Goal: Go to known website: Go to known website

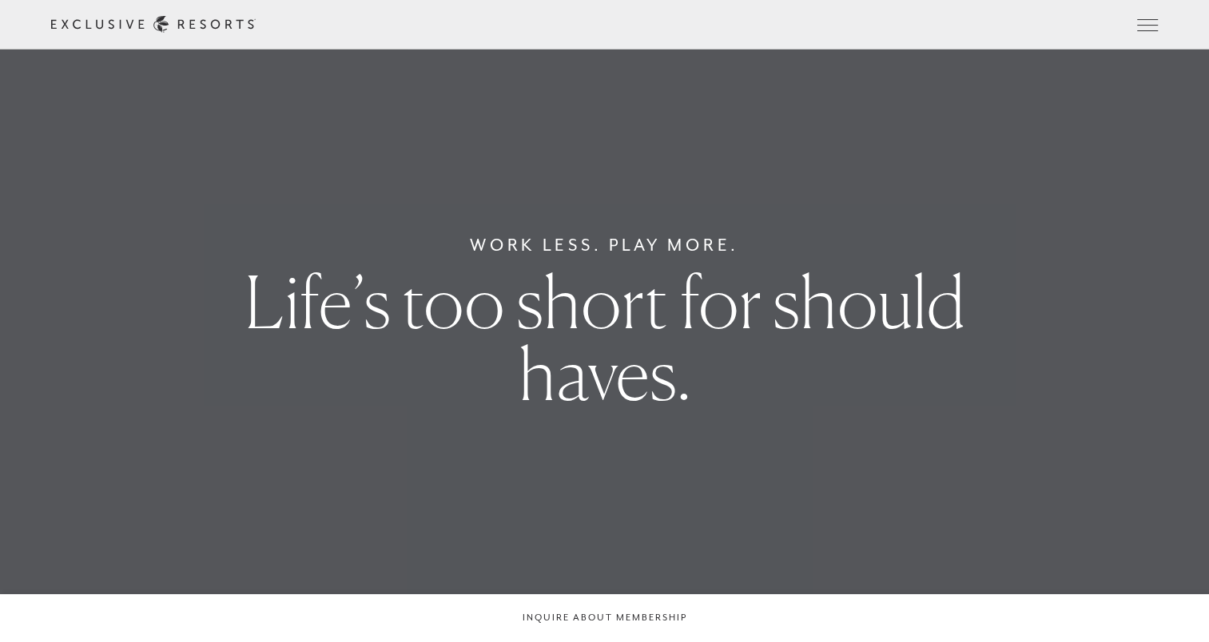
click at [0, 0] on link "Member Login" at bounding box center [0, 0] width 0 height 0
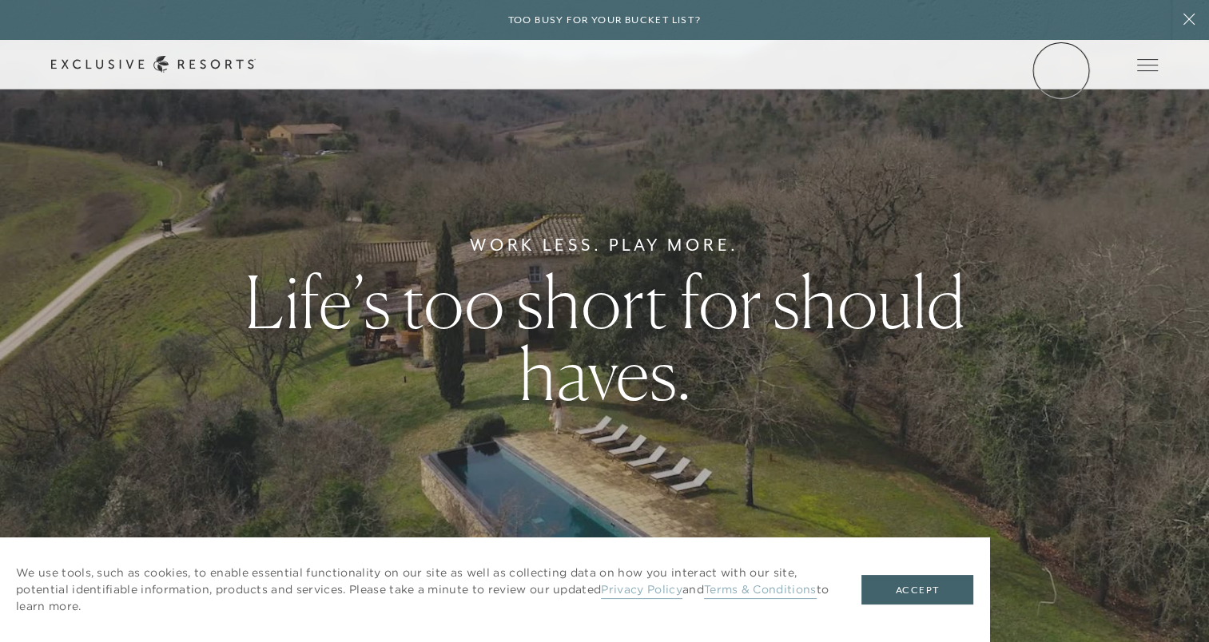
click at [0, 0] on link "Member Login" at bounding box center [0, 0] width 0 height 0
